Goal: Check status: Check status

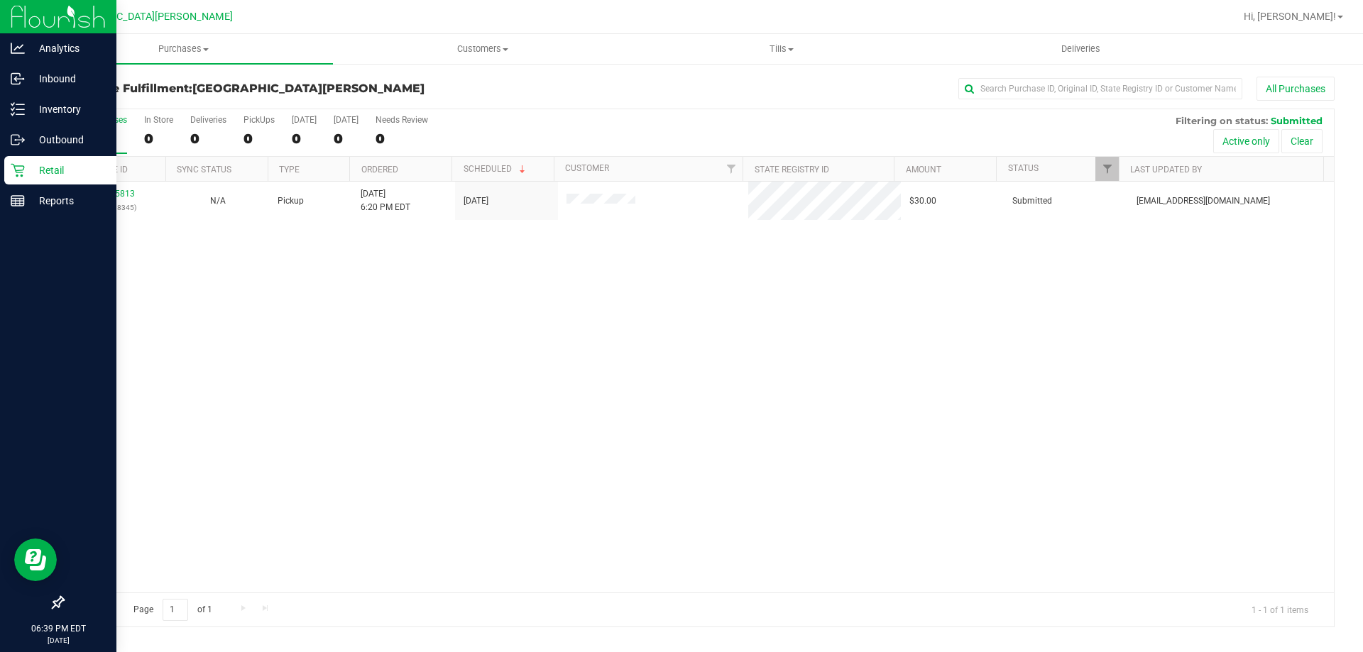
click at [21, 177] on icon at bounding box center [18, 170] width 14 height 14
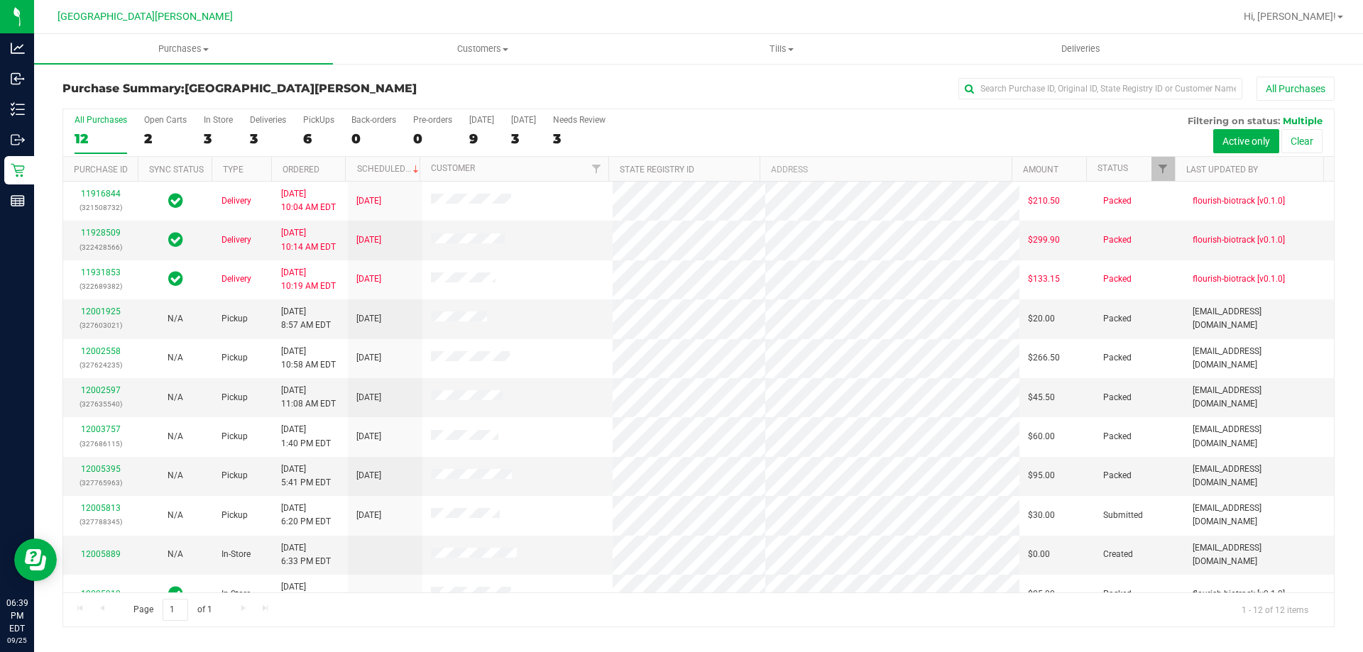
click at [224, 123] on div "In Store" at bounding box center [218, 120] width 29 height 10
click at [0, 0] on input "In Store 3" at bounding box center [0, 0] width 0 height 0
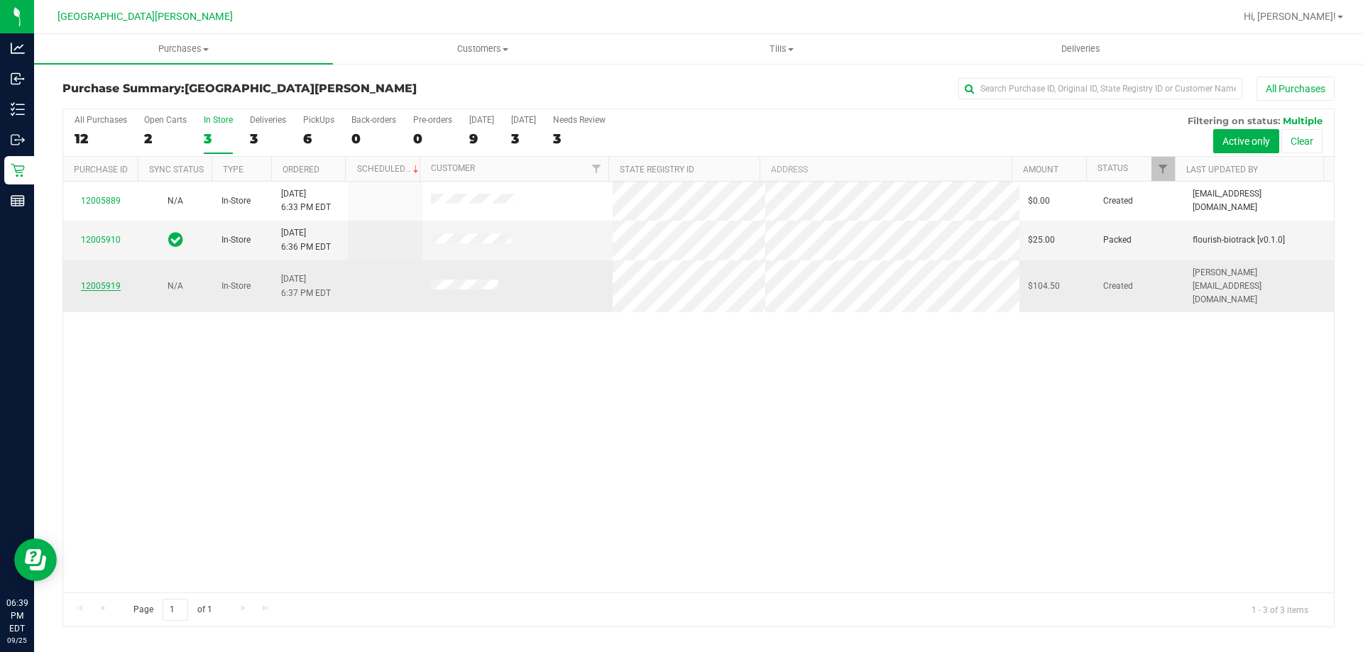
click at [104, 282] on link "12005919" at bounding box center [101, 286] width 40 height 10
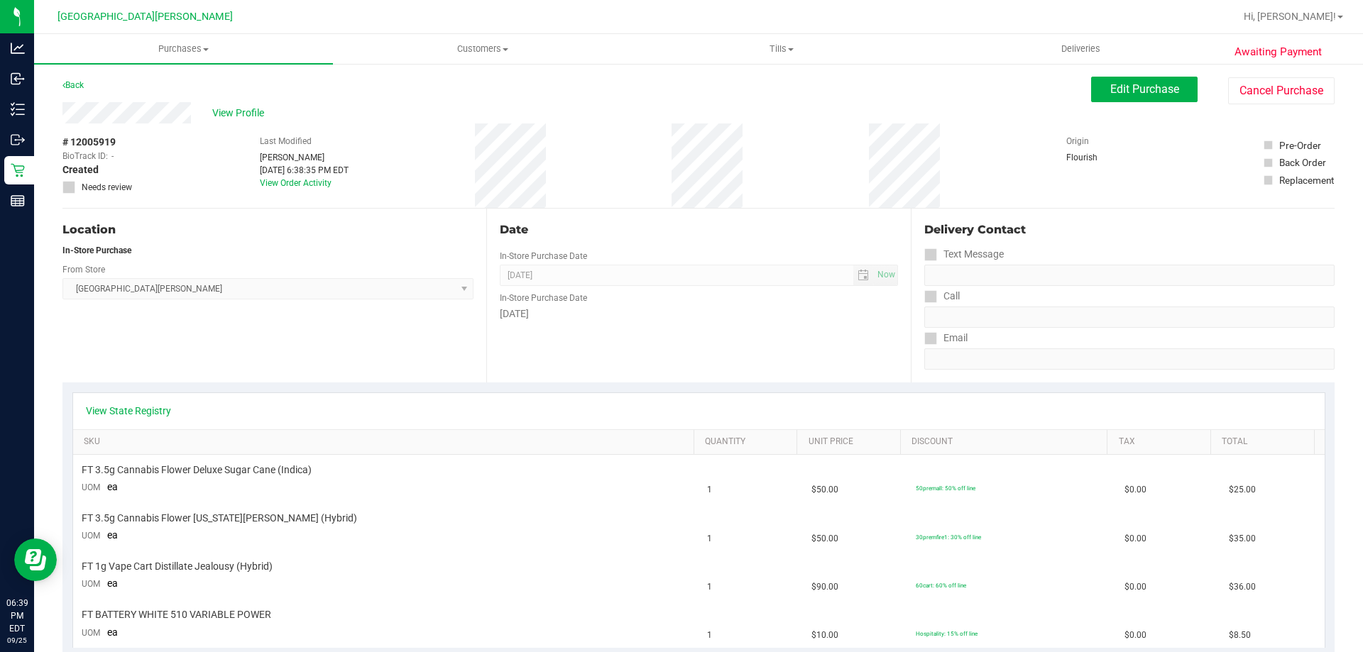
scroll to position [71, 0]
